Goal: Task Accomplishment & Management: Manage account settings

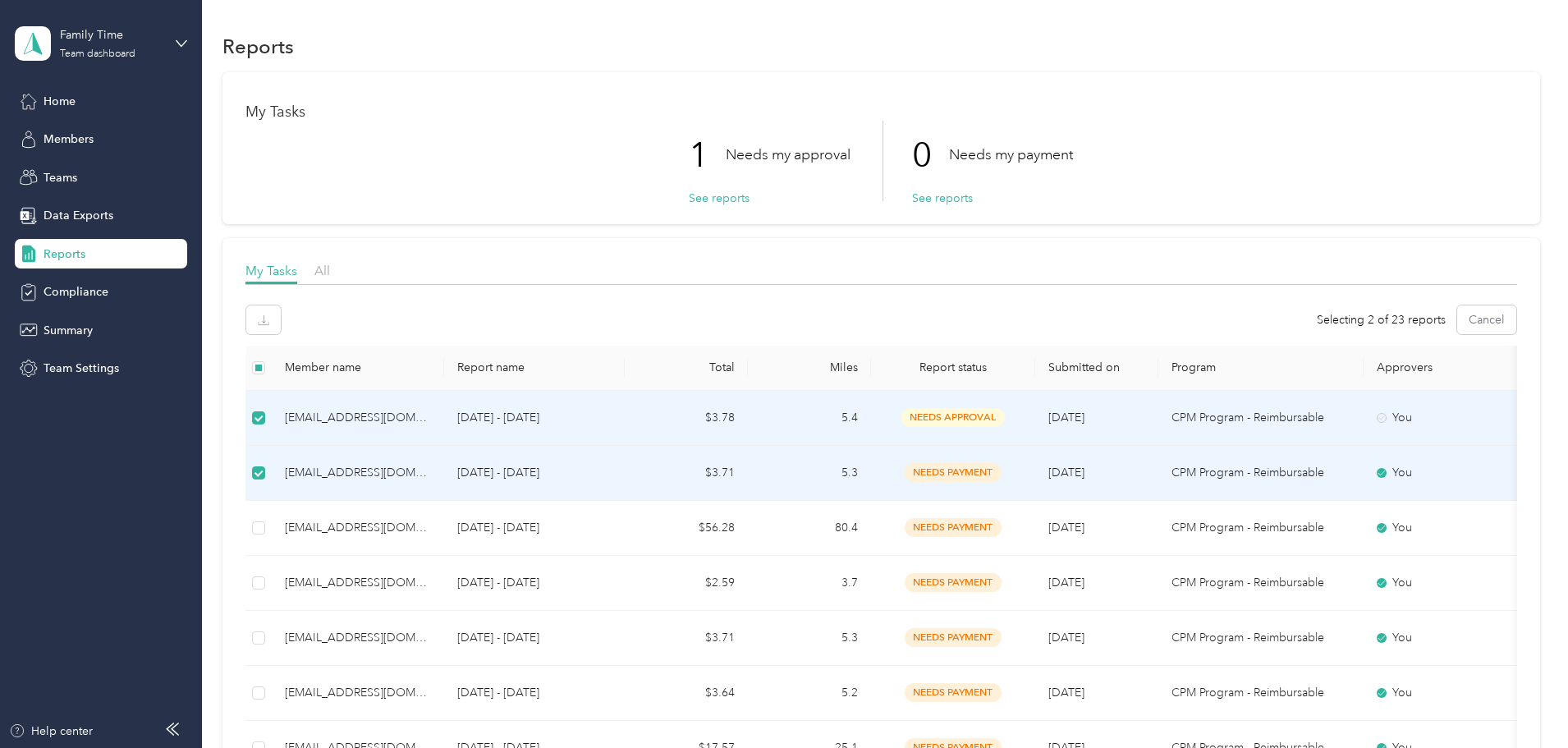
click at [431, 414] on div "[EMAIL_ADDRESS][DOMAIN_NAME]" at bounding box center [358, 418] width 146 height 18
click at [1005, 416] on span "needs approval" at bounding box center [953, 417] width 103 height 19
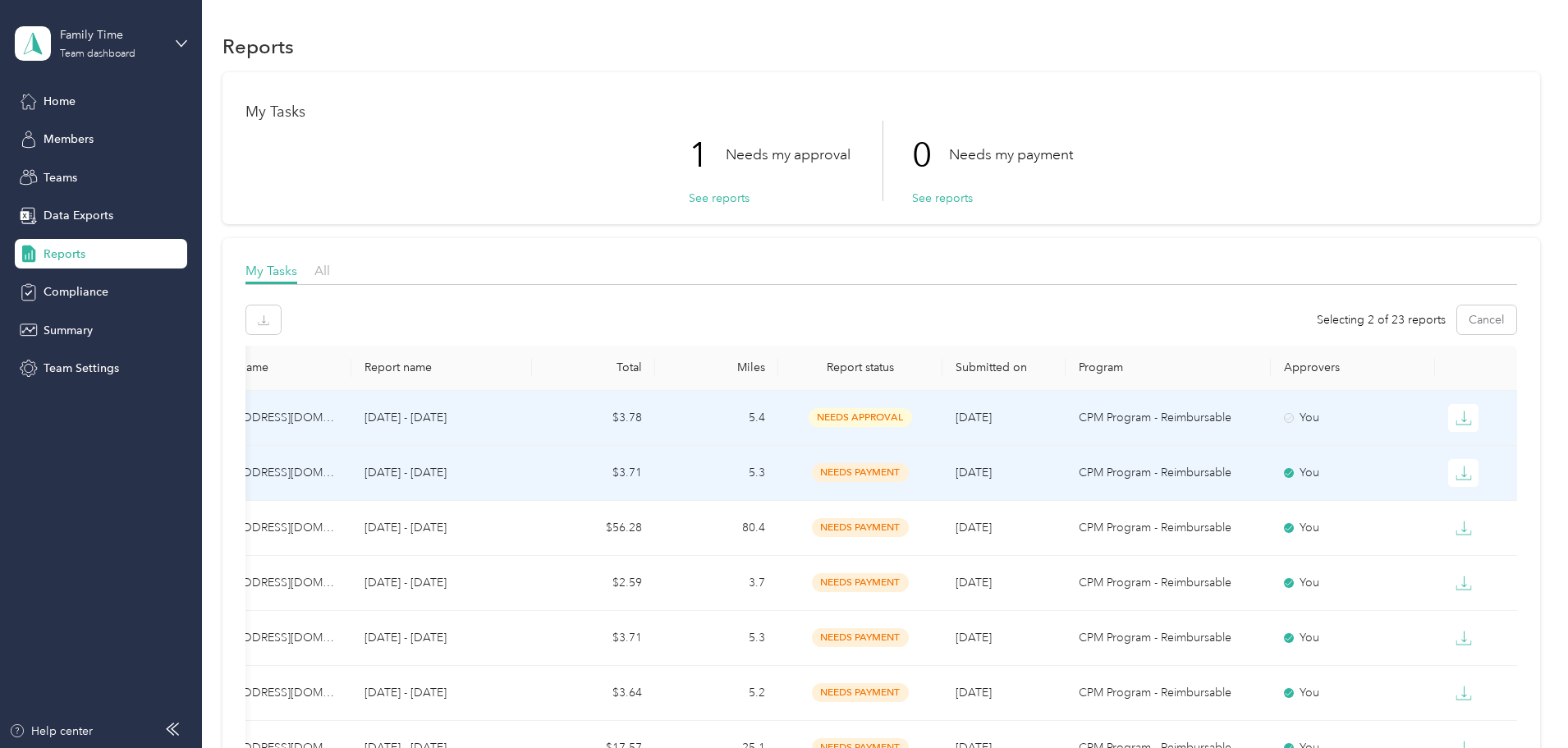
click at [532, 424] on td "$3.78" at bounding box center [593, 418] width 123 height 55
click at [697, 200] on button "See reports" at bounding box center [719, 198] width 61 height 17
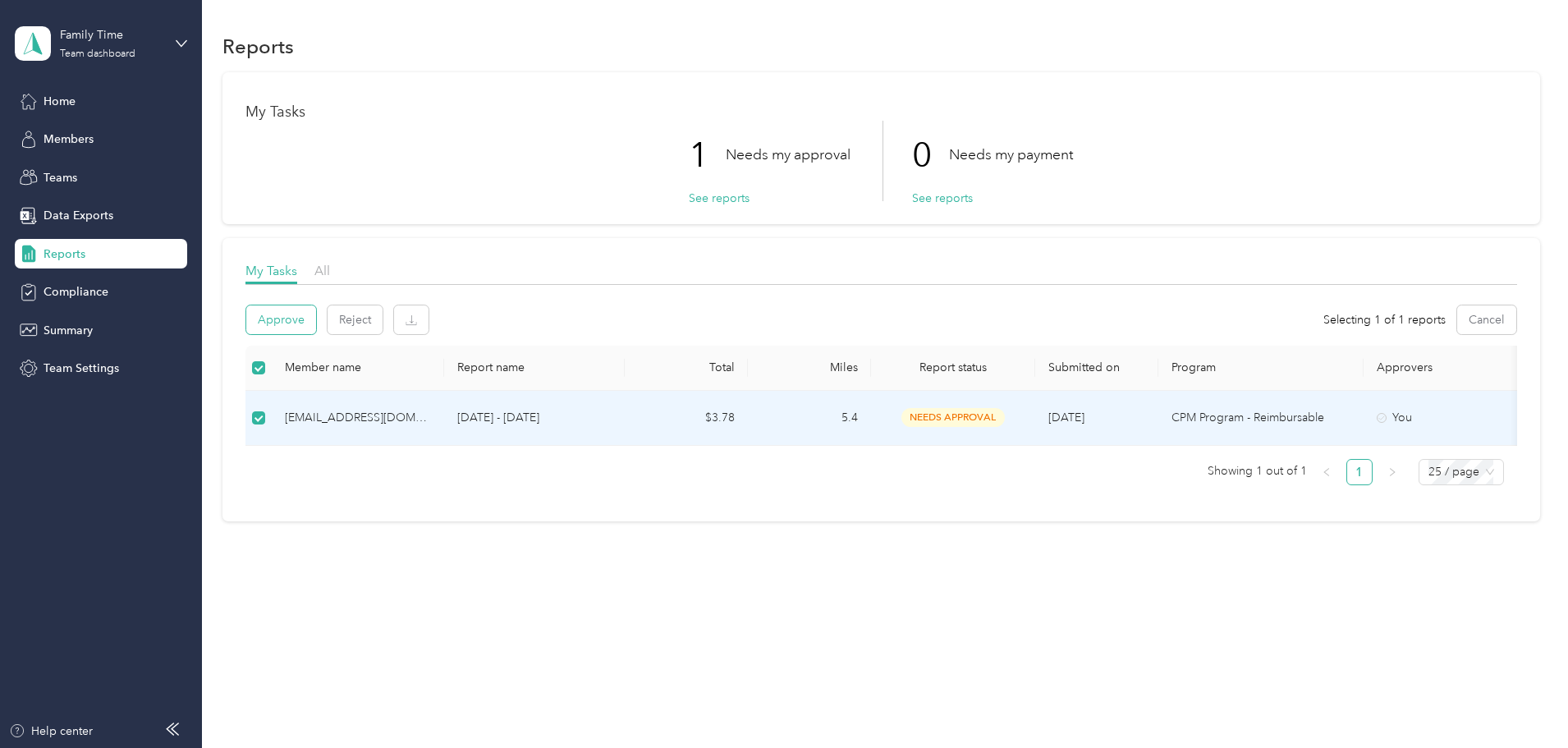
click at [316, 319] on button "Approve" at bounding box center [282, 320] width 70 height 29
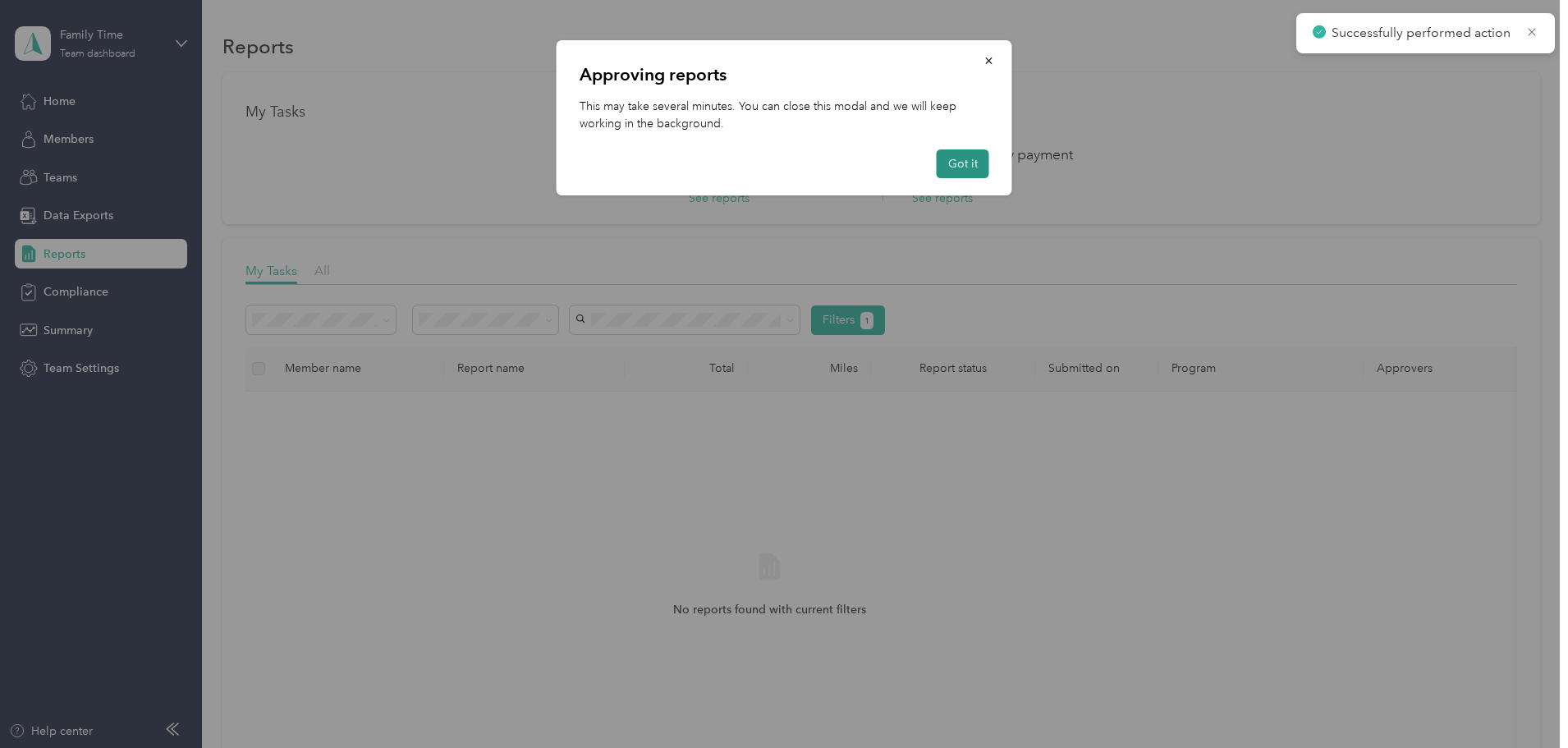
click at [971, 153] on button "Got it" at bounding box center [963, 164] width 53 height 29
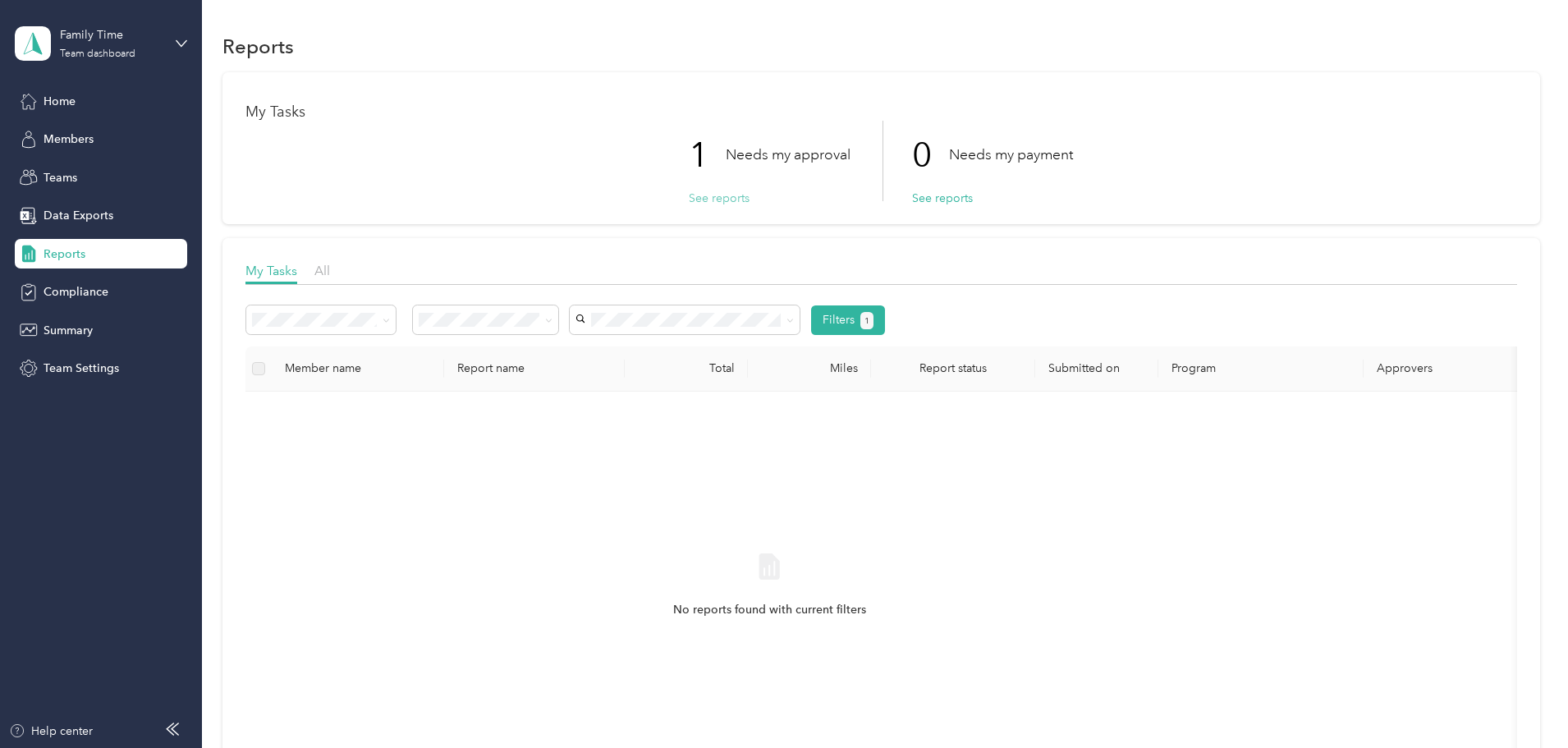
click at [698, 200] on button "See reports" at bounding box center [719, 198] width 61 height 17
click at [576, 352] on div "All" at bounding box center [594, 347] width 122 height 17
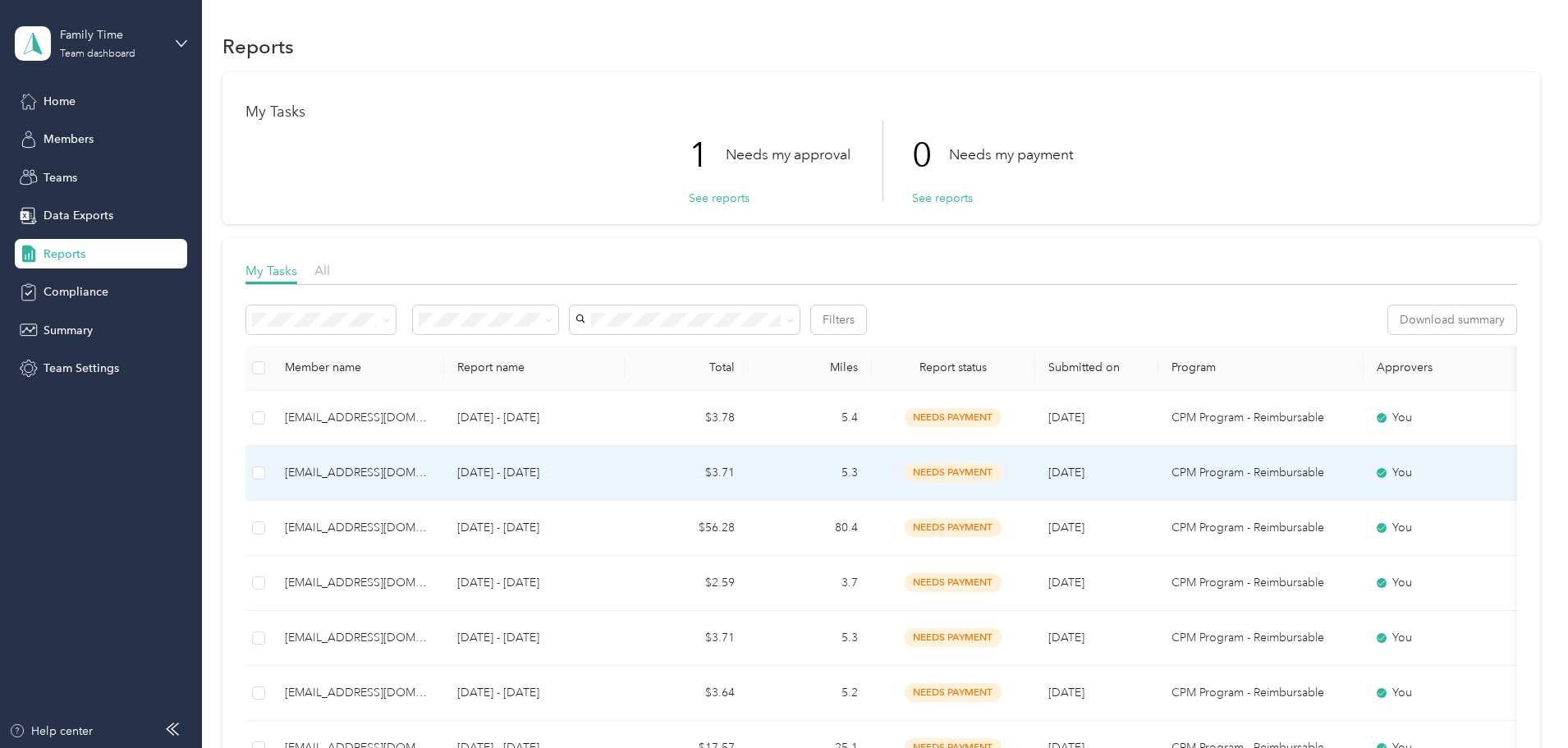
scroll to position [164, 0]
